Goal: Task Accomplishment & Management: Use online tool/utility

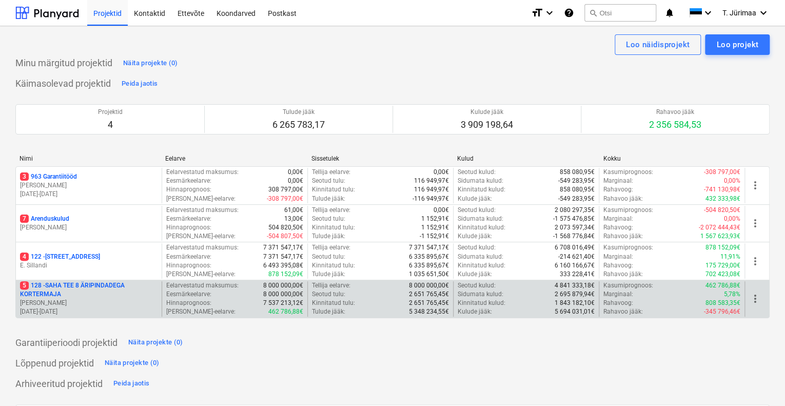
click at [115, 288] on p "5 128 - SAHA TEE 8 ÄRIPINDADEGA KORTERMAJA" at bounding box center [89, 289] width 138 height 17
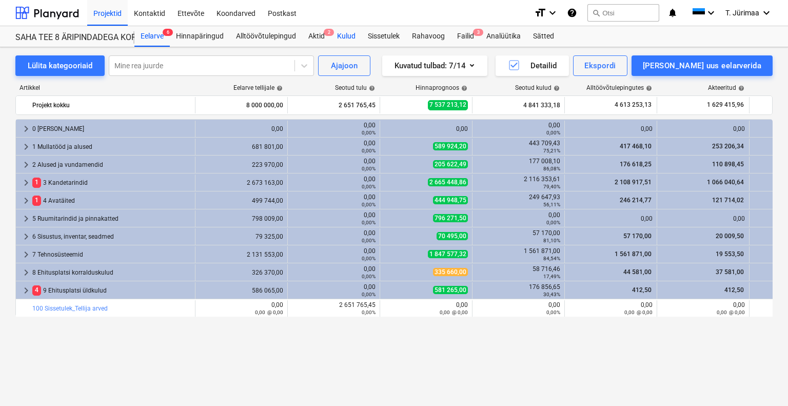
click at [349, 43] on div "Kulud" at bounding box center [346, 36] width 31 height 21
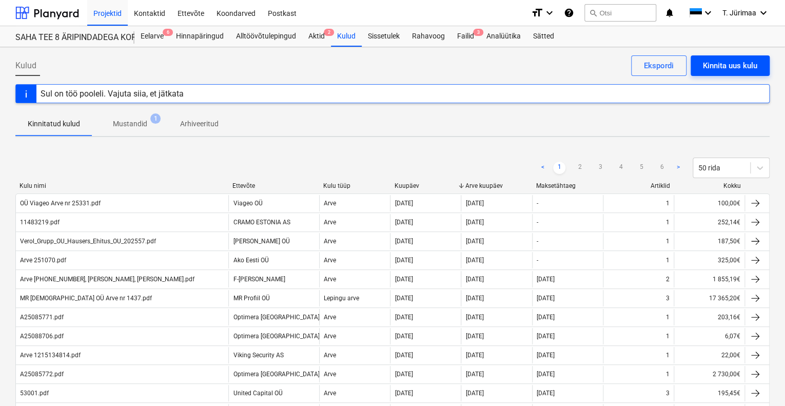
click at [730, 58] on button "Kinnita uus kulu" at bounding box center [730, 65] width 79 height 21
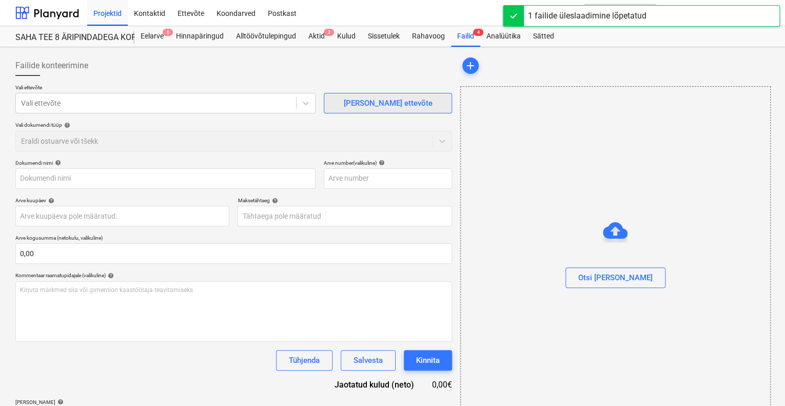
type input "Arve nr 1027.pdf"
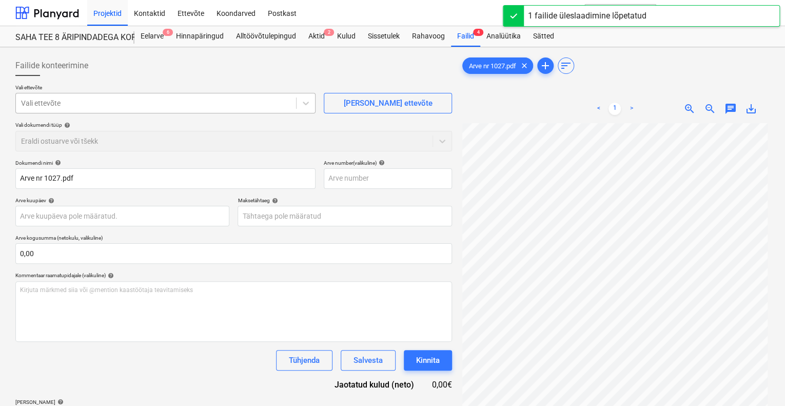
click at [172, 98] on div at bounding box center [156, 103] width 270 height 10
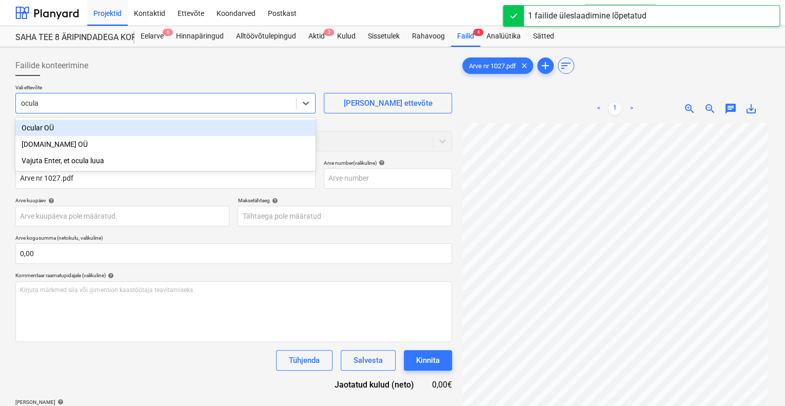
type input "ocular"
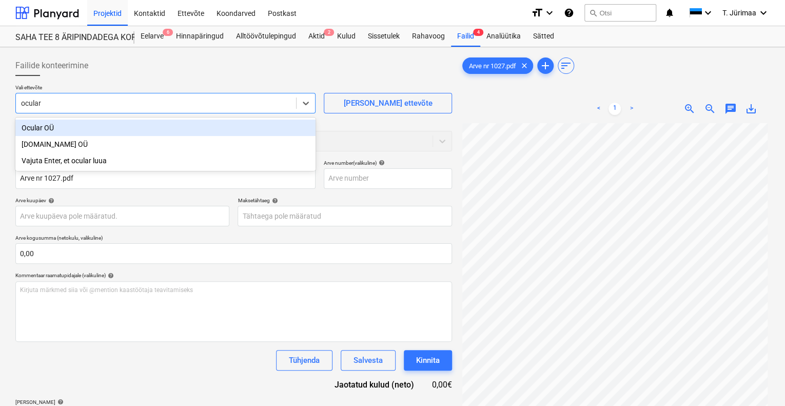
click at [129, 125] on div "Ocular OÜ" at bounding box center [165, 128] width 300 height 16
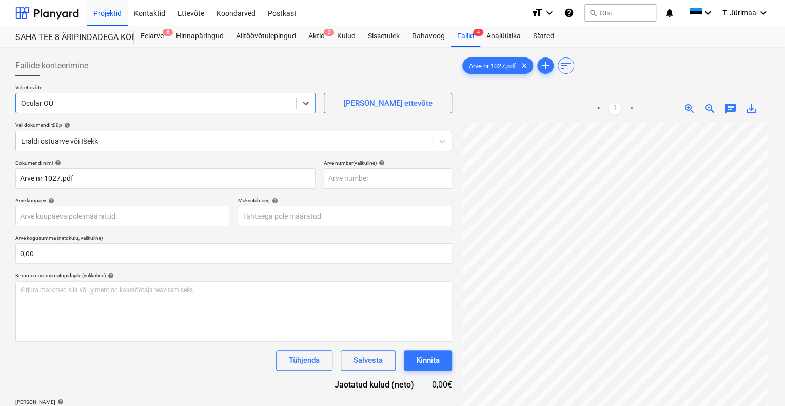
click at [167, 75] on div "Failide konteerimine" at bounding box center [233, 65] width 437 height 21
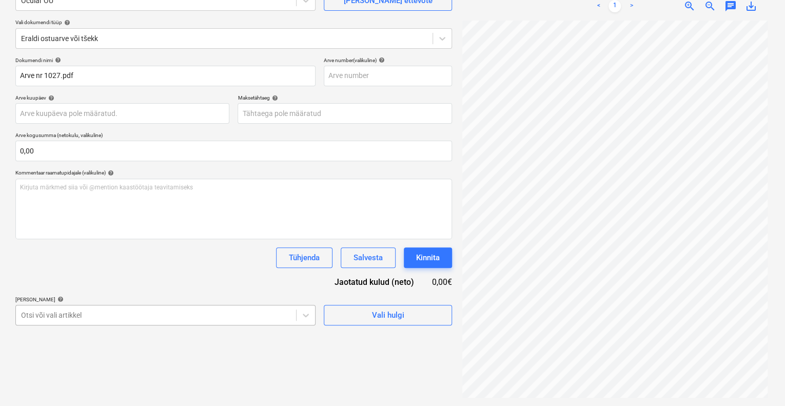
click at [137, 303] on body "Projektid Kontaktid Ettevõte Koondarved Postkast format_size keyboard_arrow_dow…" at bounding box center [392, 100] width 785 height 406
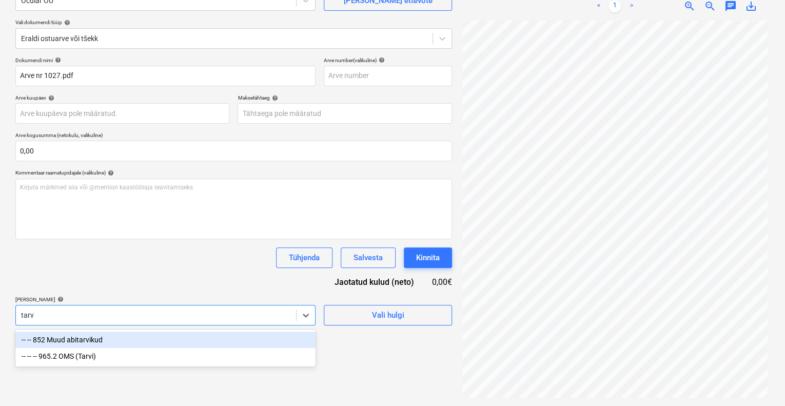
type input "tarvi"
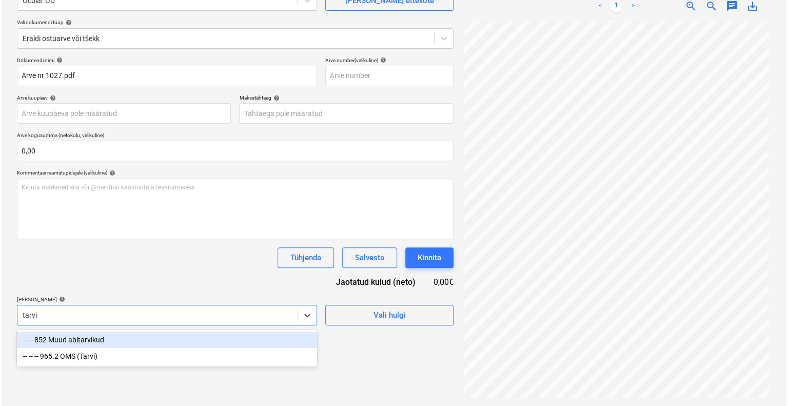
scroll to position [103, 0]
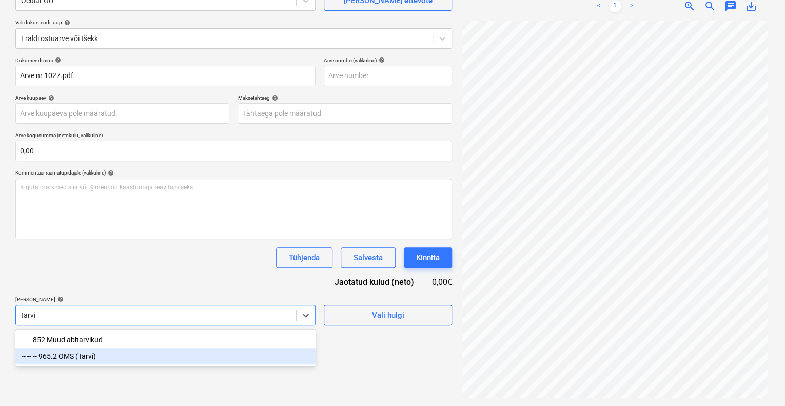
click at [140, 357] on div "-- -- -- 965.2 OMS (Tarvi)" at bounding box center [165, 356] width 300 height 16
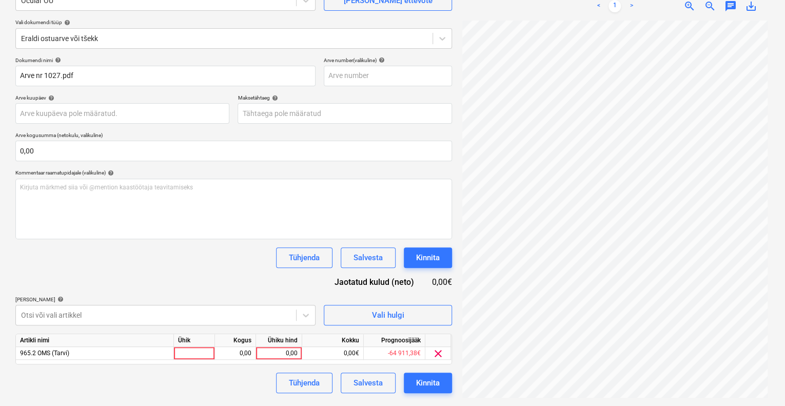
click at [178, 260] on div "Tühjenda Salvesta Kinnita" at bounding box center [233, 257] width 437 height 21
click at [218, 348] on div "0,00" at bounding box center [235, 353] width 41 height 13
click at [213, 353] on div at bounding box center [194, 353] width 41 height 13
type input "kompl"
type input "14900"
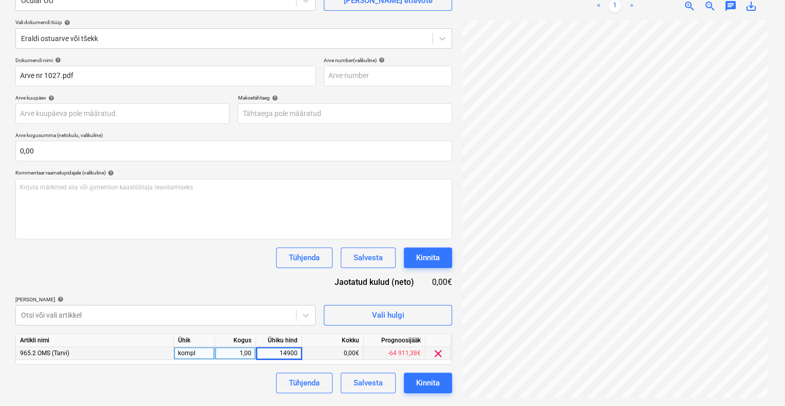
click at [200, 290] on div "Dokumendi nimi help Arve nr 1027.pdf Arve number (valikuline) help Arve kuupäev…" at bounding box center [233, 225] width 437 height 336
click at [185, 277] on div "Dokumendi nimi help Arve nr 1027.pdf Arve number (valikuline) help Arve kuupäev…" at bounding box center [233, 225] width 437 height 336
click at [435, 378] on div "Kinnita" at bounding box center [428, 382] width 24 height 13
